Goal: Task Accomplishment & Management: Use online tool/utility

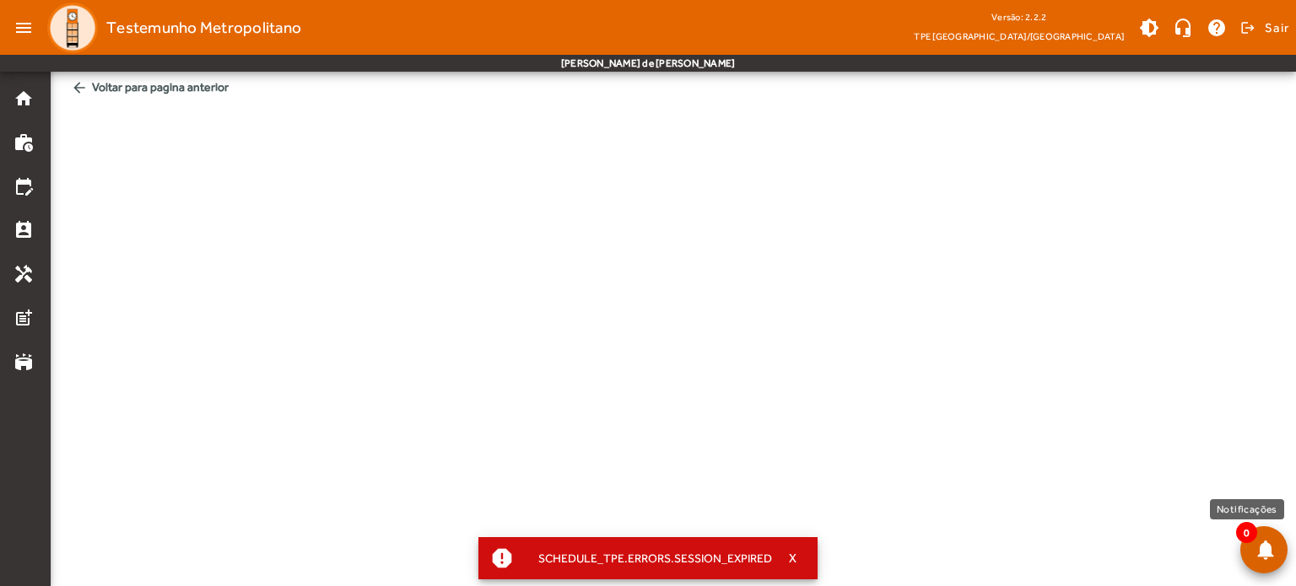
click at [1259, 549] on span at bounding box center [1263, 550] width 40 height 40
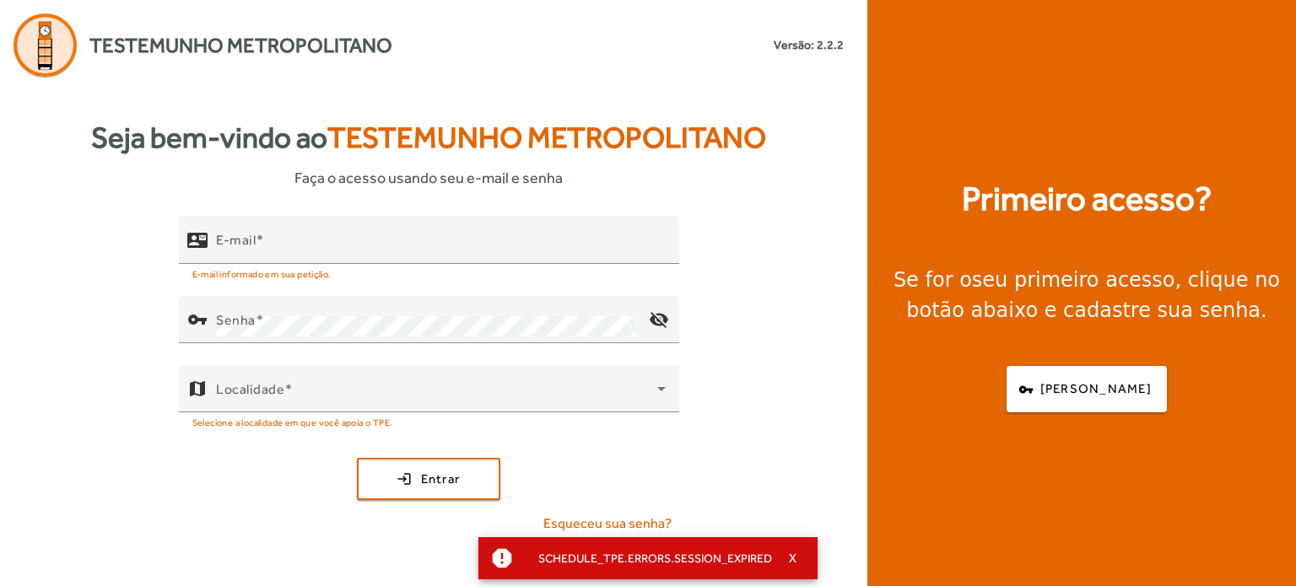
type input "**********"
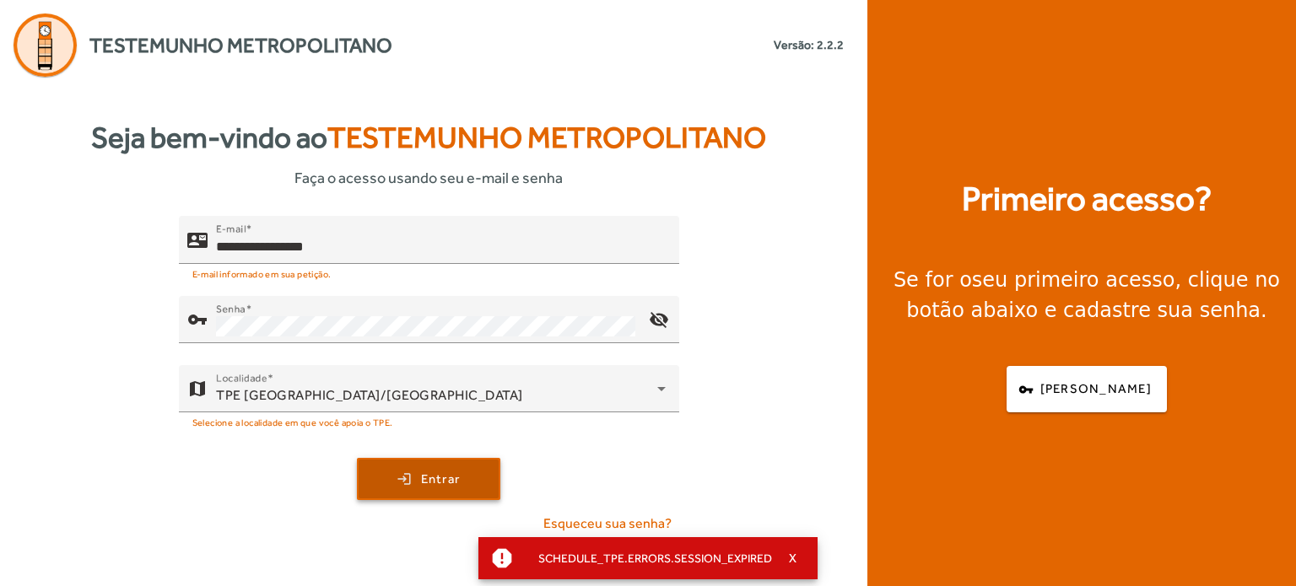
click at [434, 465] on span "submit" at bounding box center [429, 479] width 140 height 40
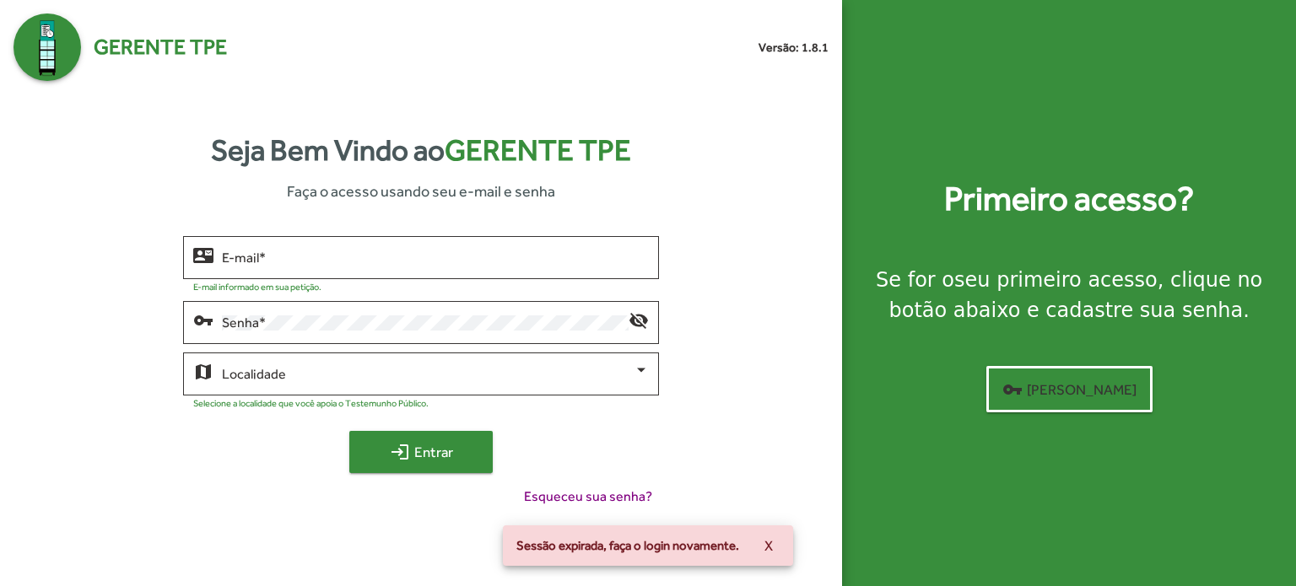
type input "**********"
click at [408, 445] on mat-icon "login" at bounding box center [400, 452] width 20 height 20
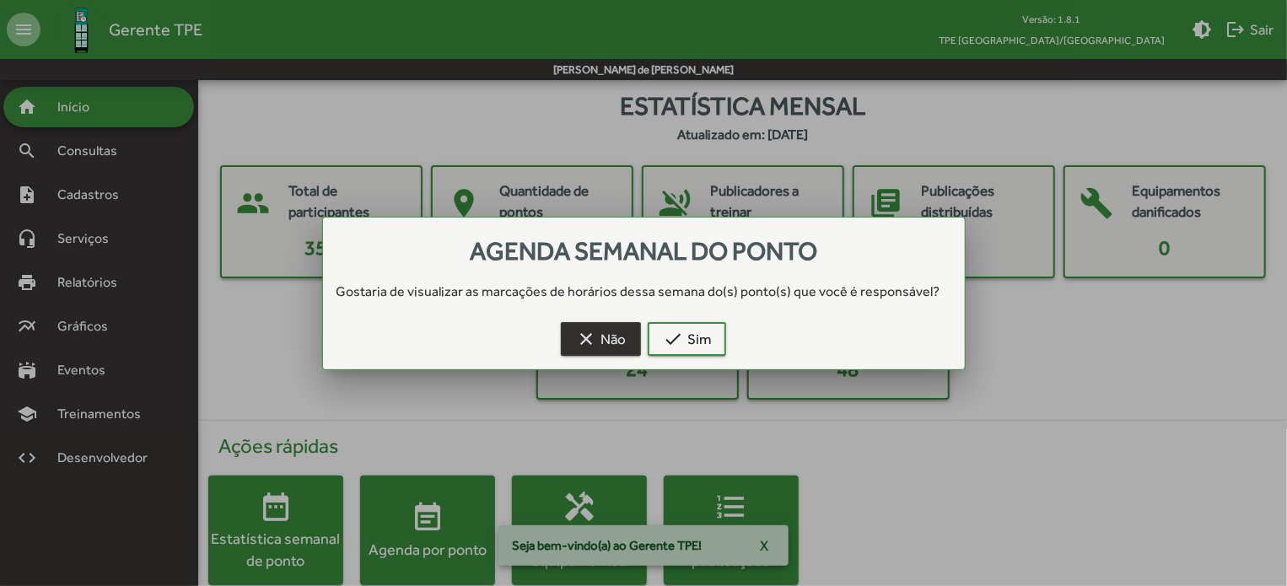
click at [589, 337] on mat-icon "clear" at bounding box center [586, 339] width 20 height 20
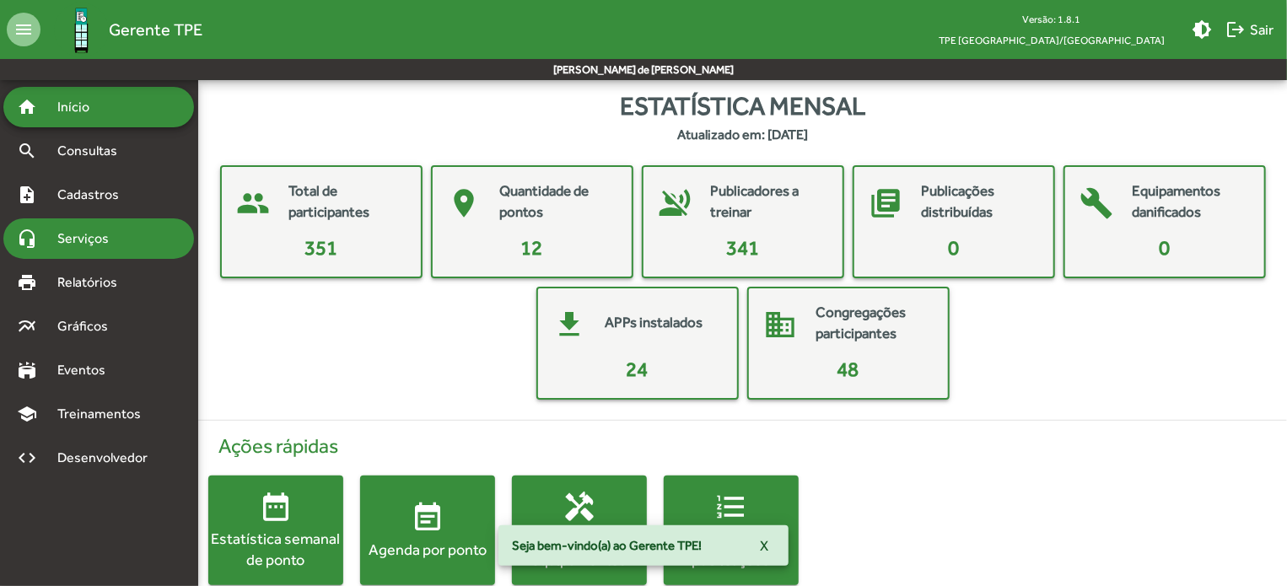
click at [107, 232] on span "Serviços" at bounding box center [89, 239] width 84 height 20
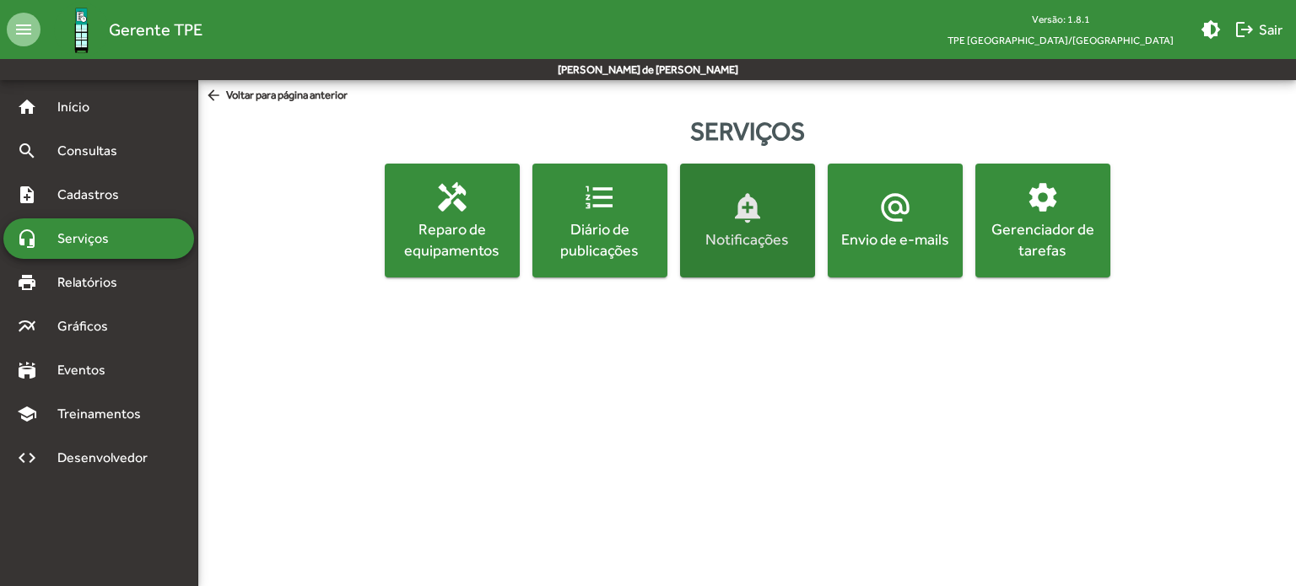
click at [739, 229] on div "Notificações" at bounding box center [747, 239] width 128 height 21
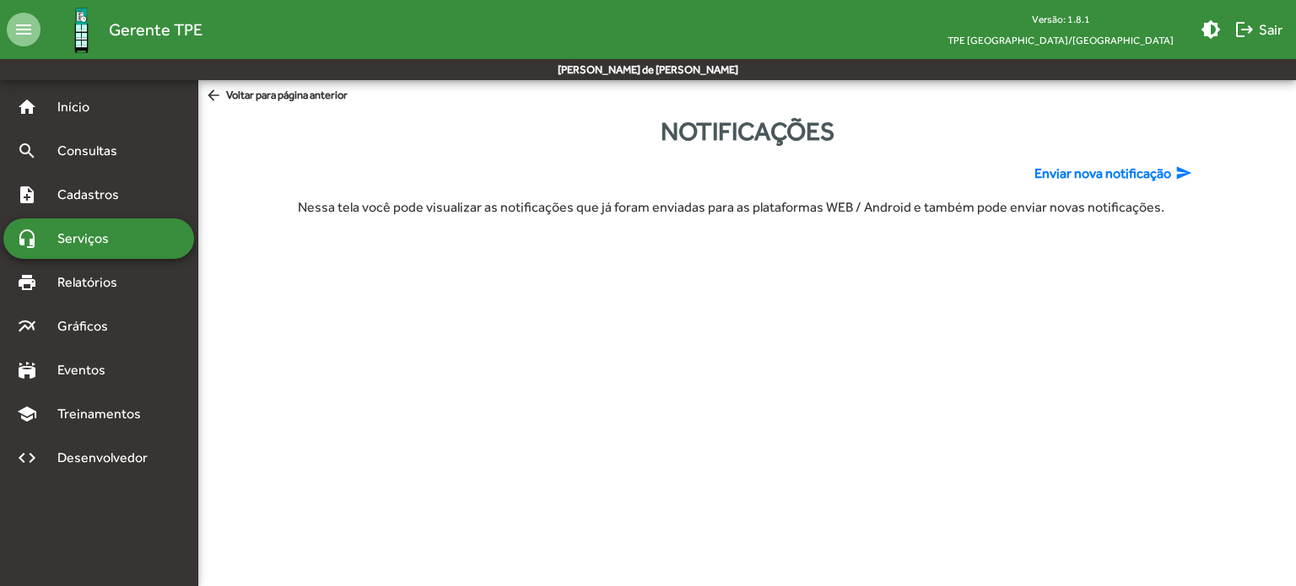
click at [1151, 178] on span "Enviar nova notificação" at bounding box center [1102, 174] width 137 height 20
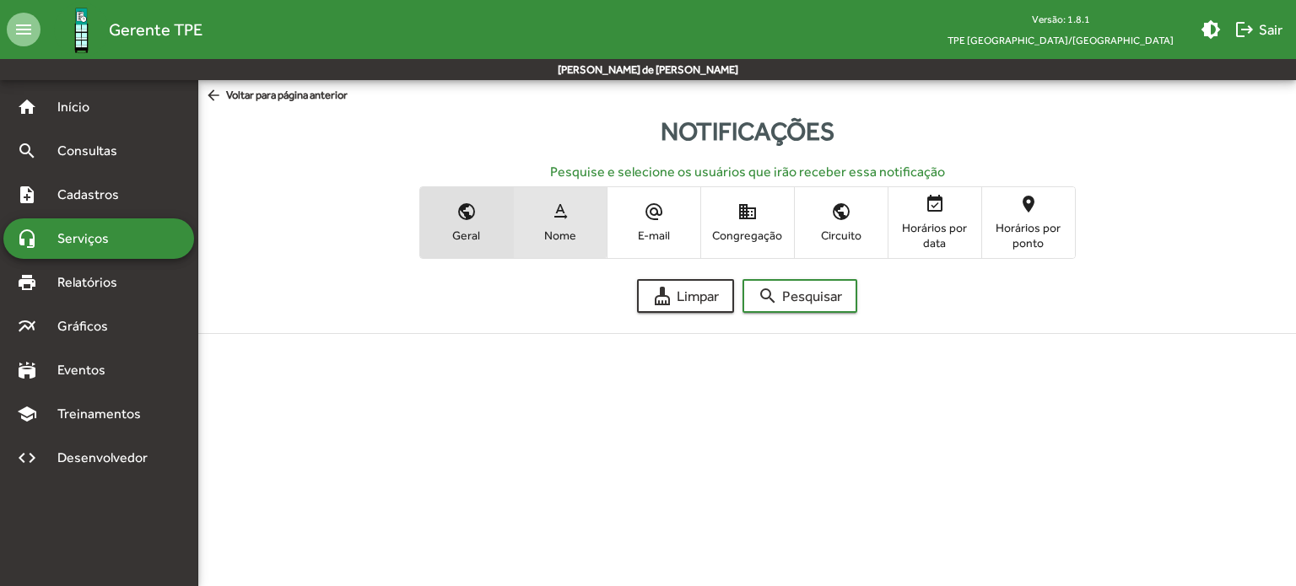
click at [541, 222] on span "text_rotation_none Nome" at bounding box center [560, 222] width 93 height 55
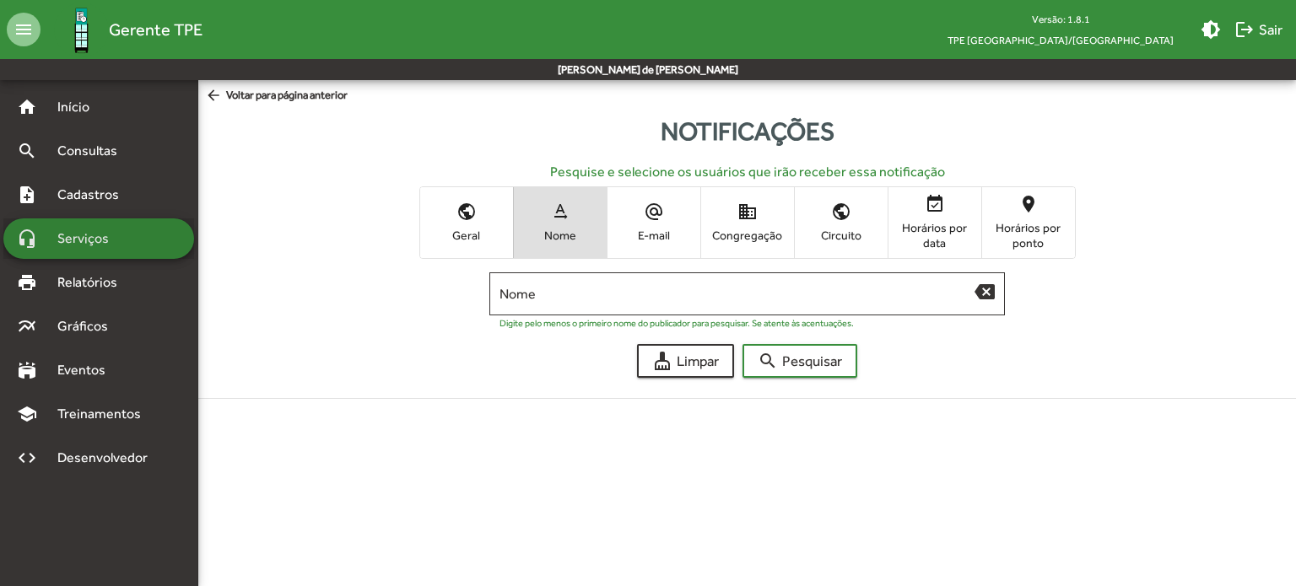
click at [104, 242] on span "Serviços" at bounding box center [89, 239] width 84 height 20
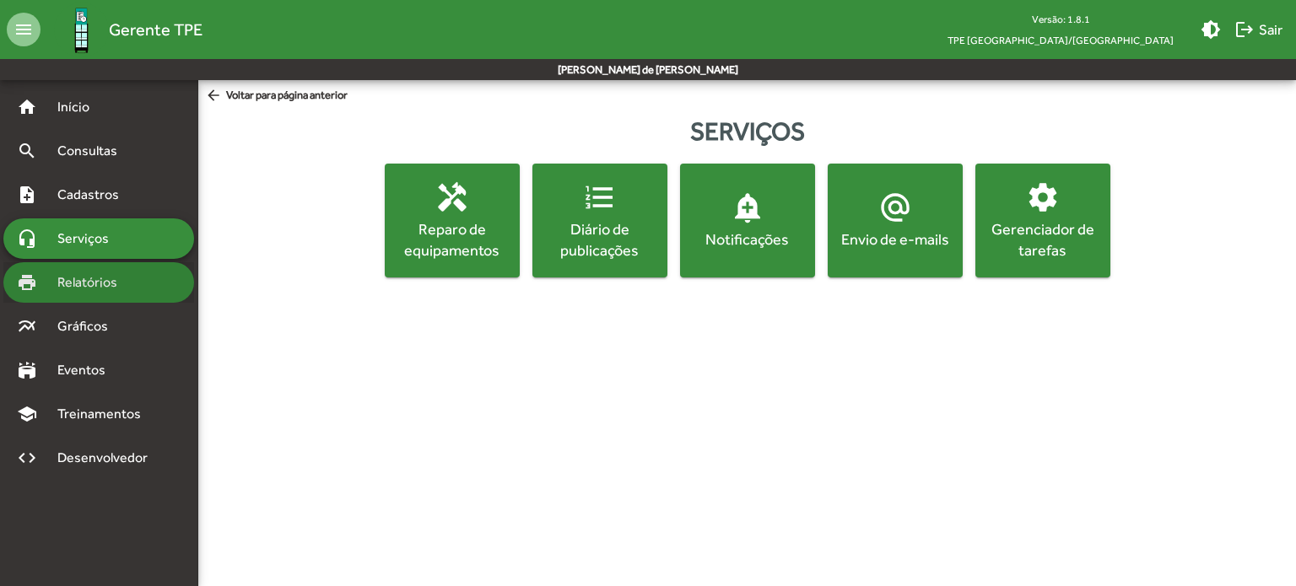
click at [79, 289] on span "Relatórios" at bounding box center [93, 282] width 92 height 20
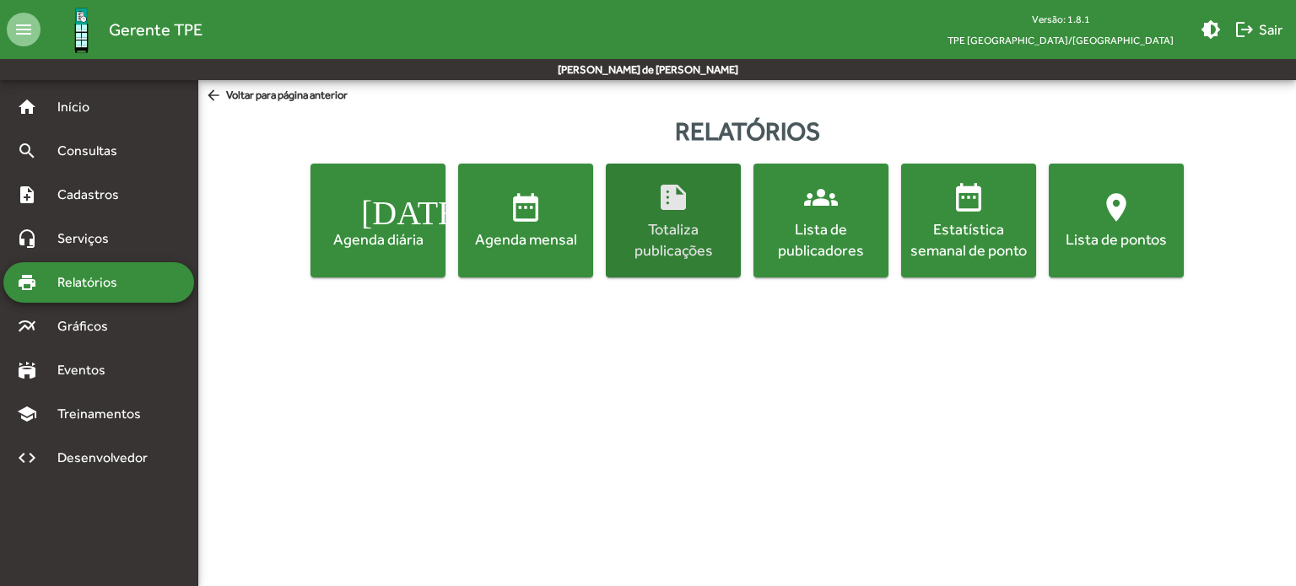
click at [720, 216] on span "summarize Totaliza publicações" at bounding box center [673, 221] width 128 height 80
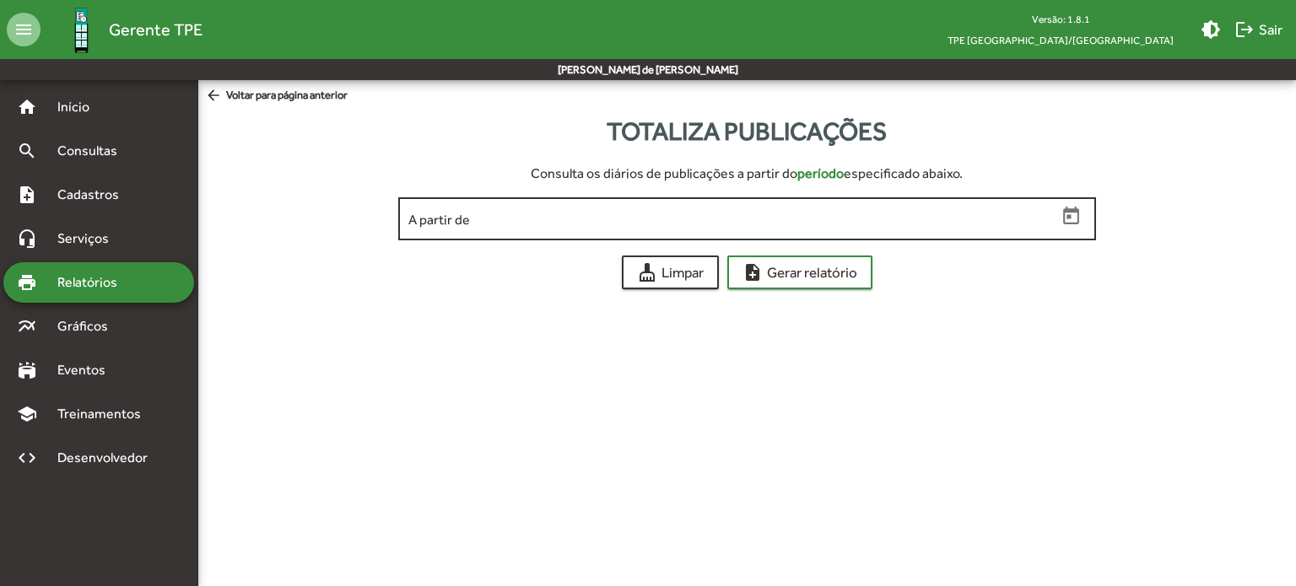
click at [766, 220] on input "A partir de" at bounding box center [732, 219] width 648 height 15
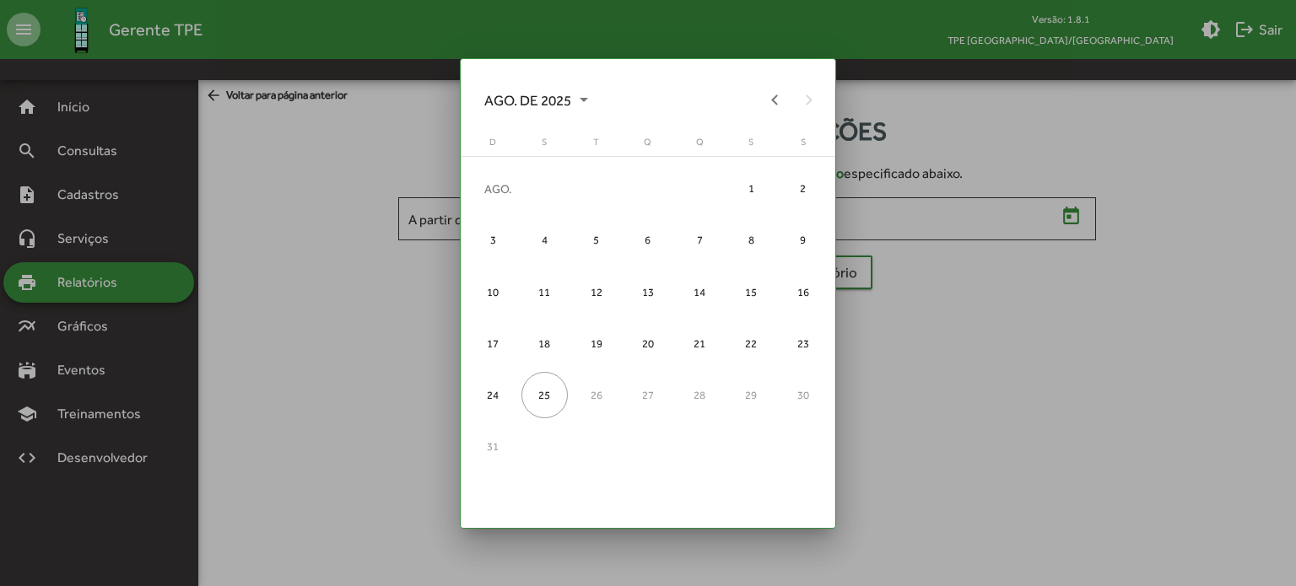
click at [1158, 168] on div at bounding box center [648, 293] width 1296 height 586
